Goal: Find specific page/section: Find specific page/section

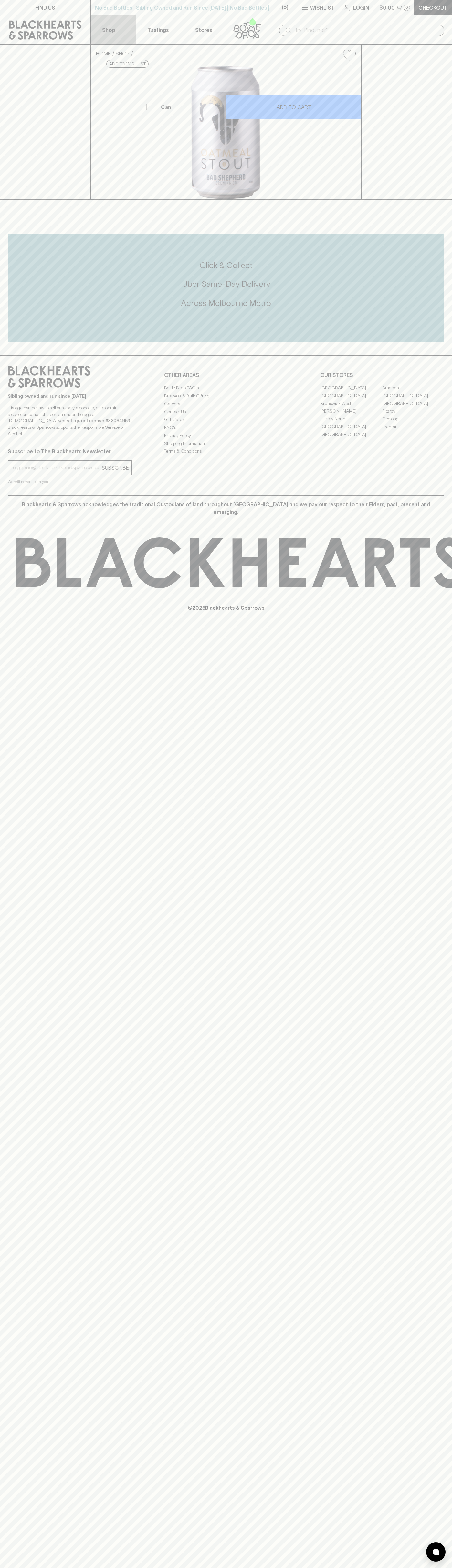
click at [94, 21] on button "Shop" at bounding box center [113, 29] width 45 height 29
click at [434, 1567] on html "FIND US | No Bad Bottles | Sibling Owned and Run Since [DATE] | No Bad Bottles …" at bounding box center [226, 784] width 452 height 1568
click at [26, 828] on div at bounding box center [226, 784] width 452 height 1568
click at [351, 391] on link "[GEOGRAPHIC_DATA]" at bounding box center [351, 388] width 62 height 8
